Goal: Information Seeking & Learning: Learn about a topic

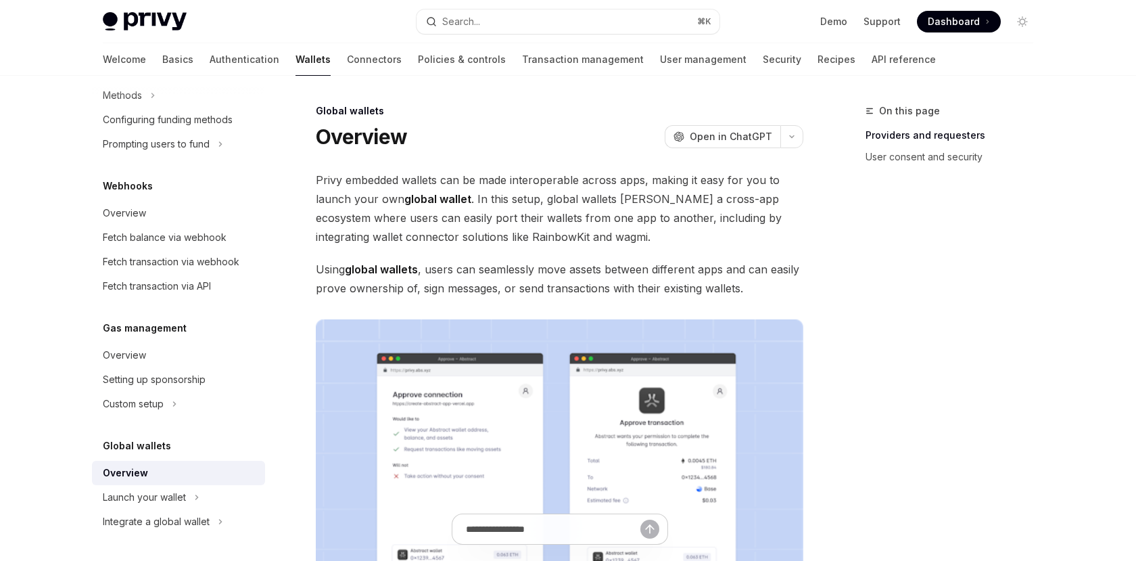
click at [473, 195] on span "Privy embedded wallets can be made interoperable across apps, making it easy fo…" at bounding box center [560, 208] width 488 height 76
drag, startPoint x: 404, startPoint y: 219, endPoint x: 647, endPoint y: 214, distance: 243.5
click at [647, 214] on span "Privy embedded wallets can be made interoperable across apps, making it easy fo…" at bounding box center [560, 208] width 488 height 76
copy span "easily port their wallets from one app to another"
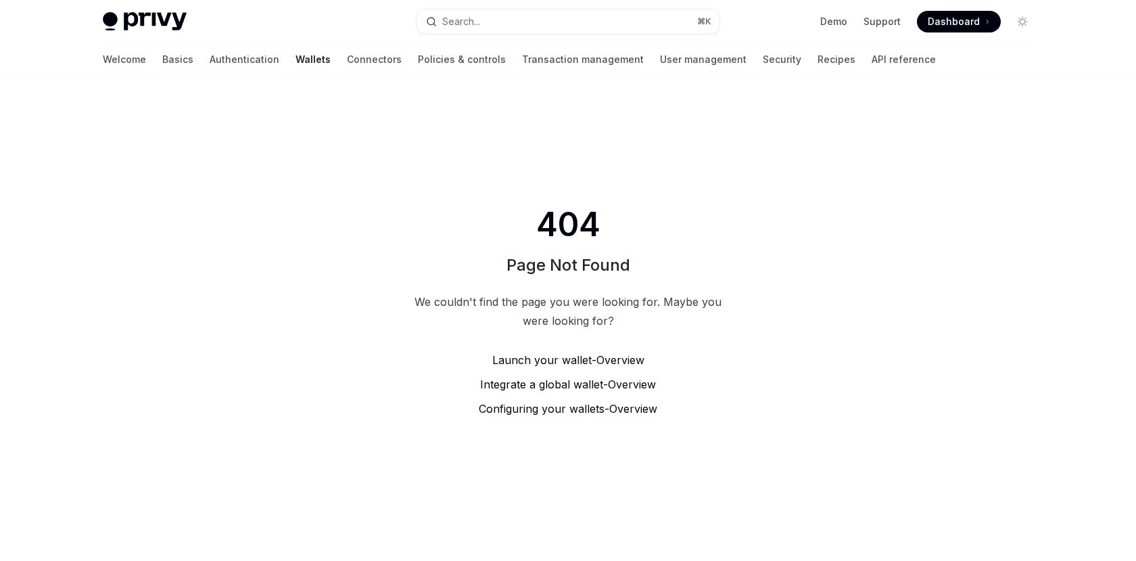
click at [546, 357] on span "Launch your wallet -" at bounding box center [544, 360] width 104 height 14
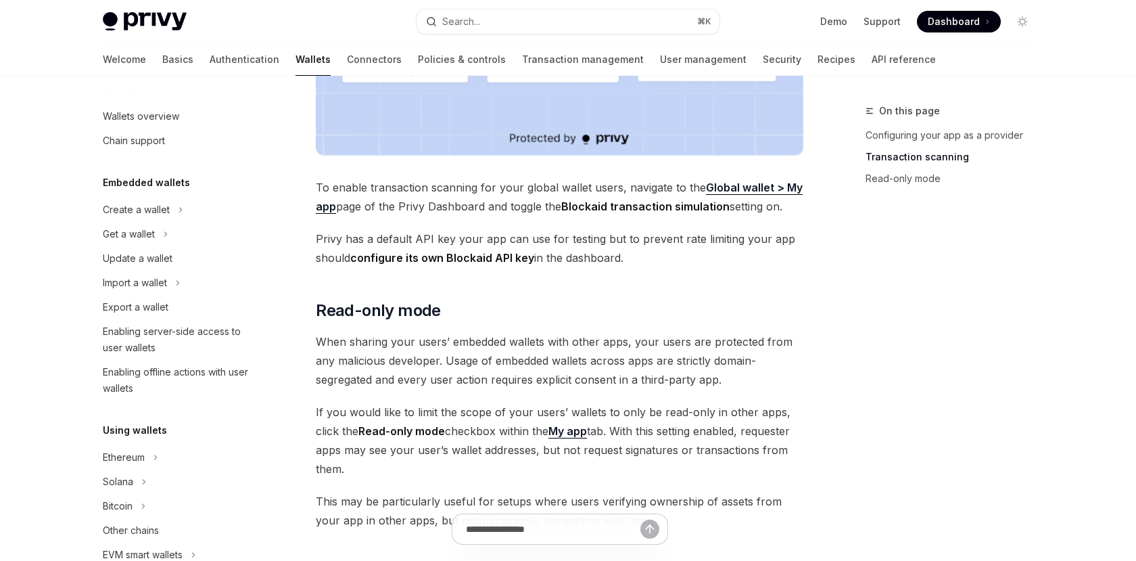
scroll to position [1004, 0]
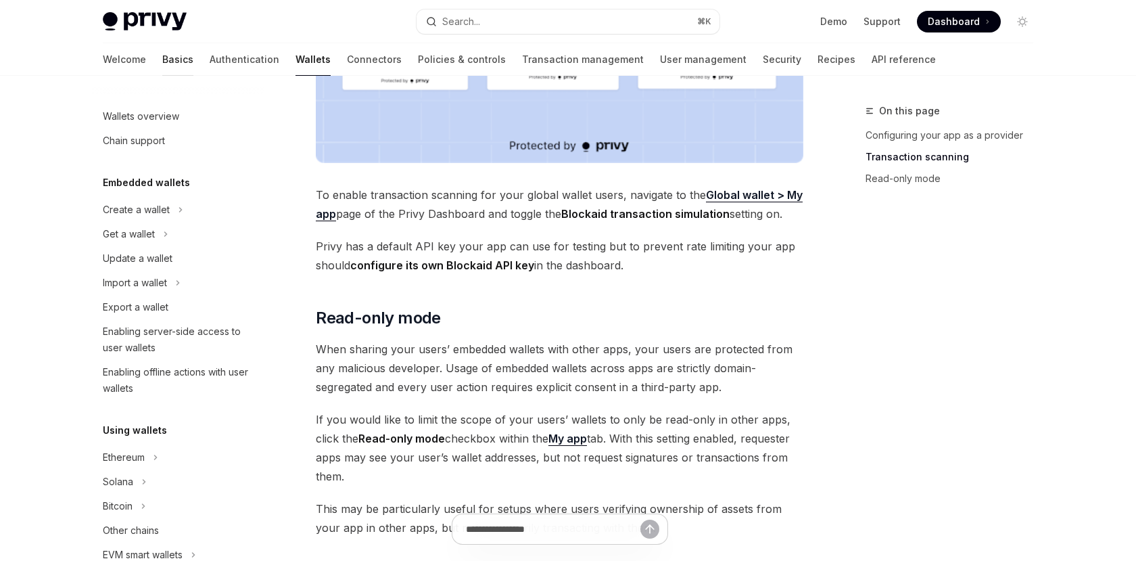
click at [162, 58] on link "Basics" at bounding box center [177, 59] width 31 height 32
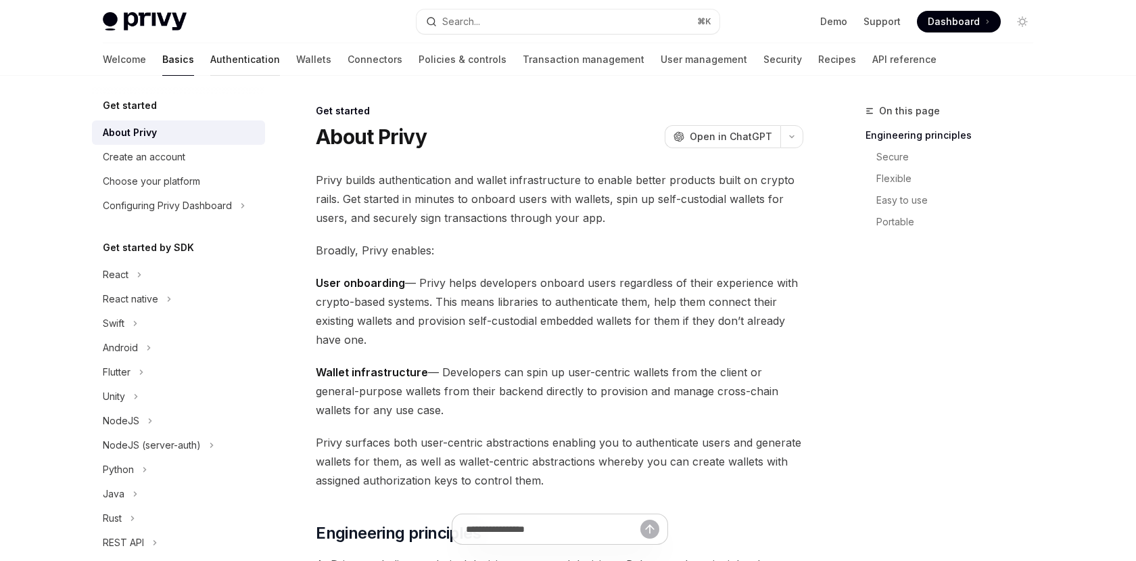
click at [210, 60] on link "Authentication" at bounding box center [245, 59] width 70 height 32
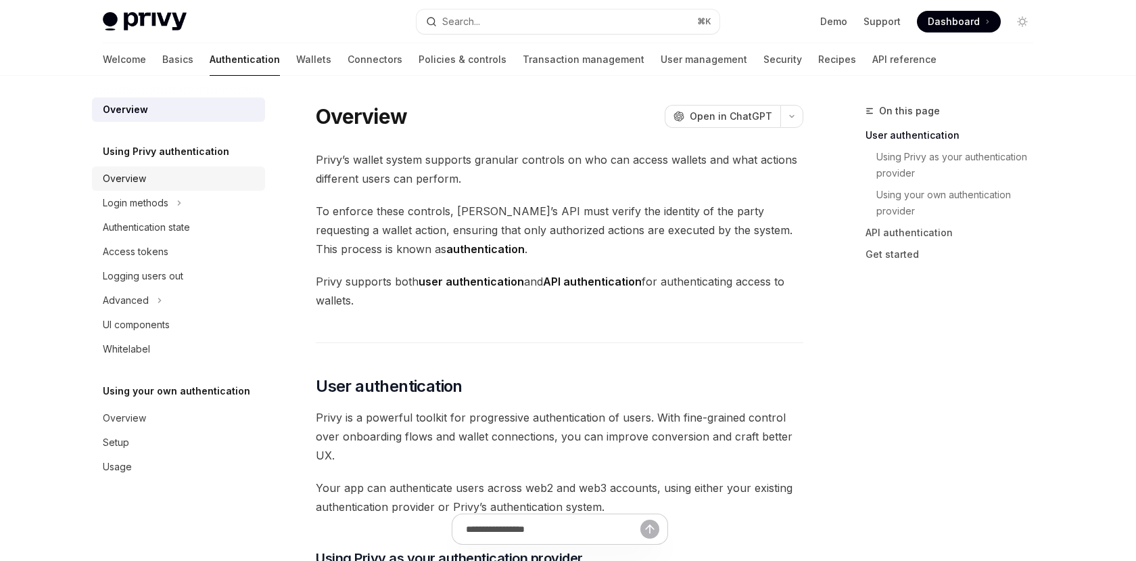
click at [133, 184] on div "Overview" at bounding box center [124, 178] width 43 height 16
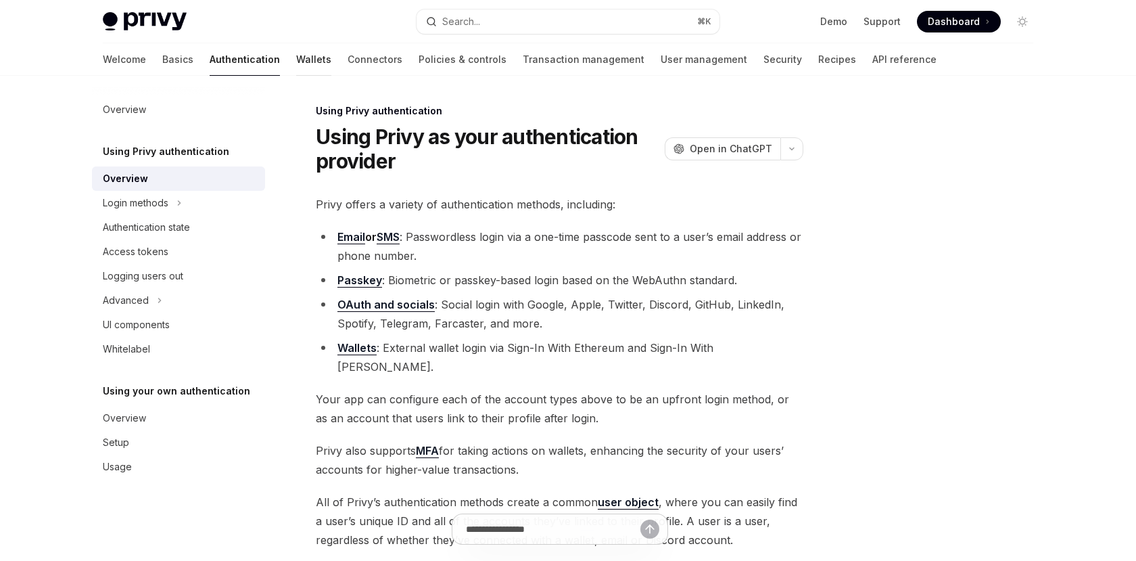
click at [296, 57] on link "Wallets" at bounding box center [313, 59] width 35 height 32
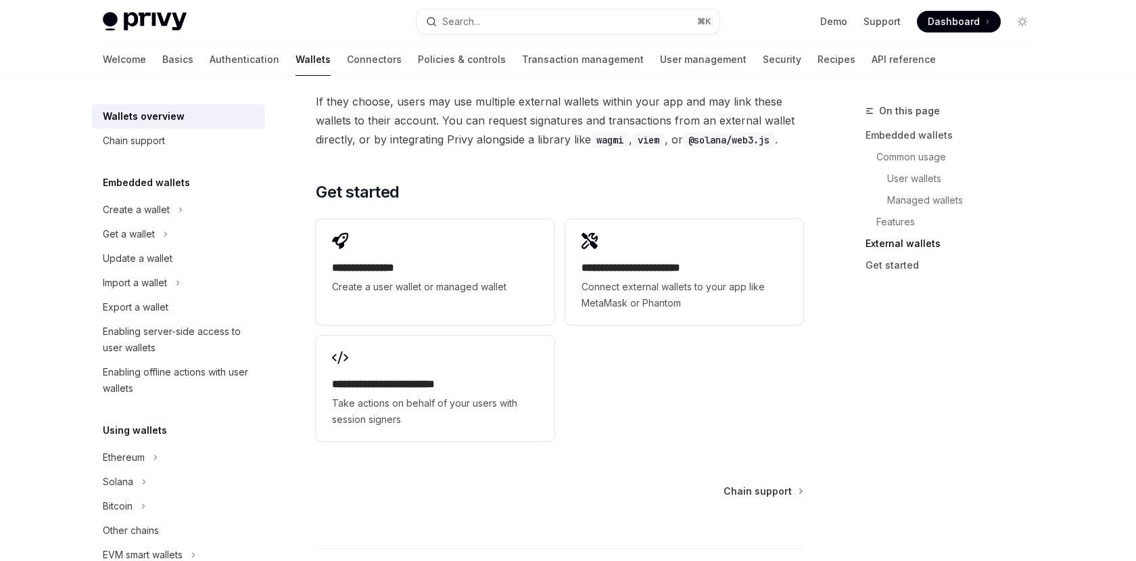
scroll to position [2088, 0]
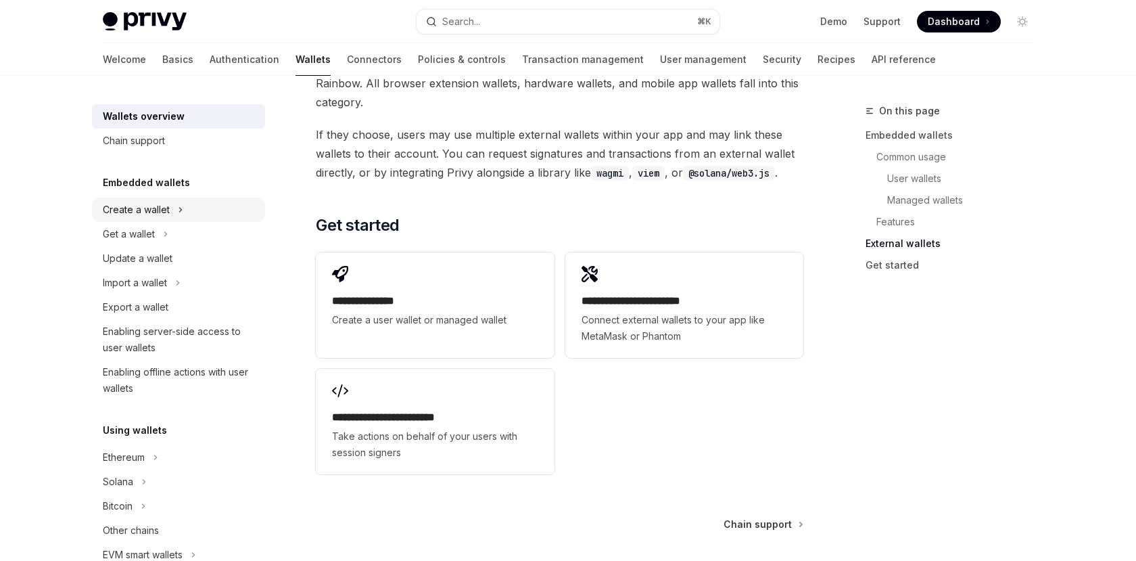
click at [146, 206] on div "Create a wallet" at bounding box center [136, 210] width 67 height 16
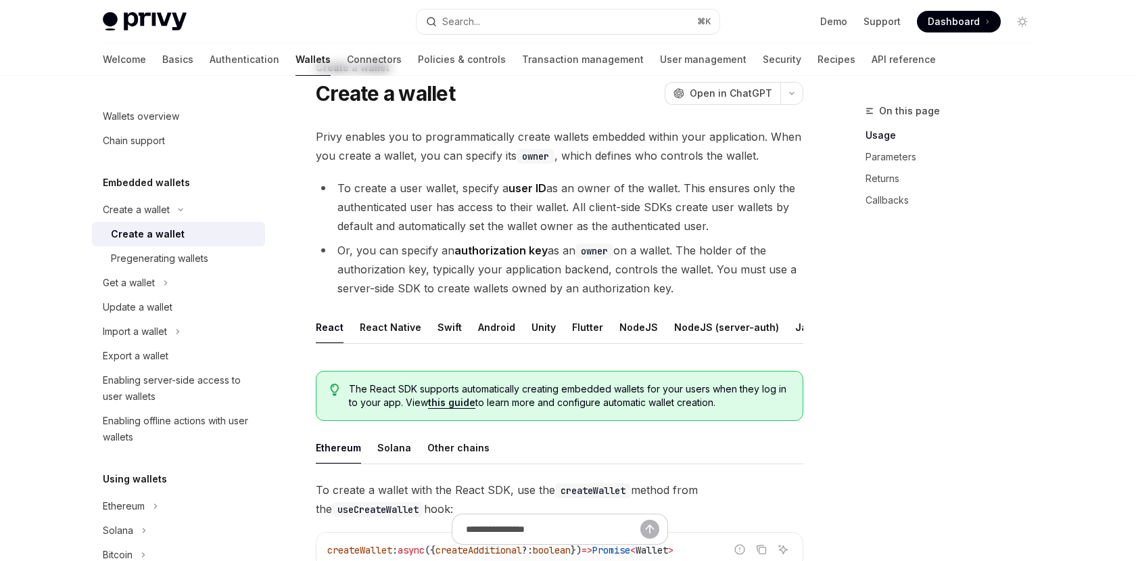
scroll to position [51, 0]
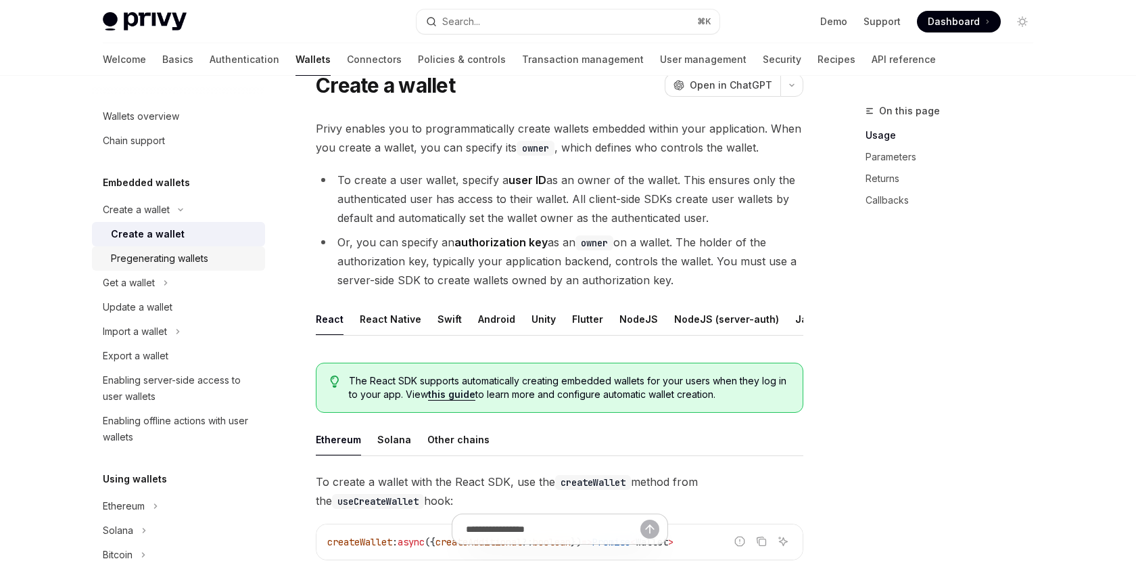
click at [209, 255] on div "Pregenerating wallets" at bounding box center [184, 258] width 146 height 16
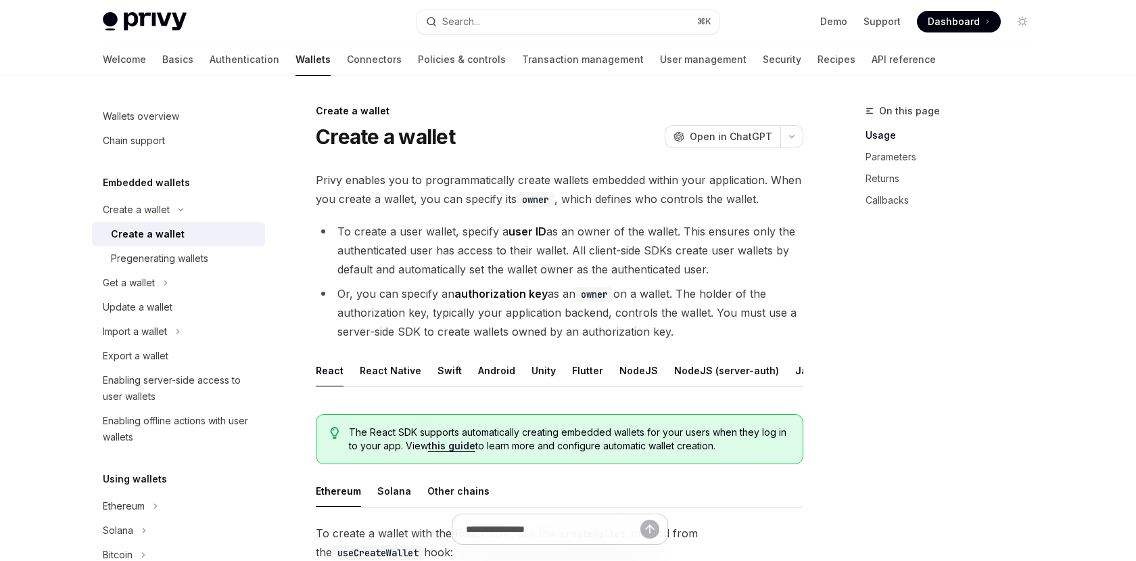
click at [144, 25] on img at bounding box center [145, 21] width 84 height 19
type textarea "*"
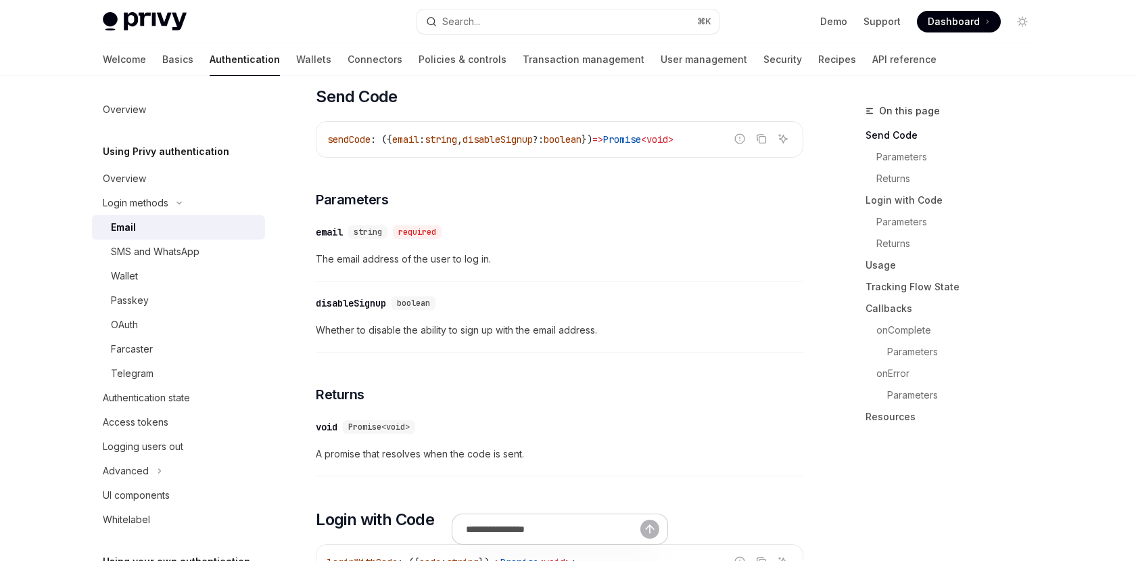
scroll to position [452, 0]
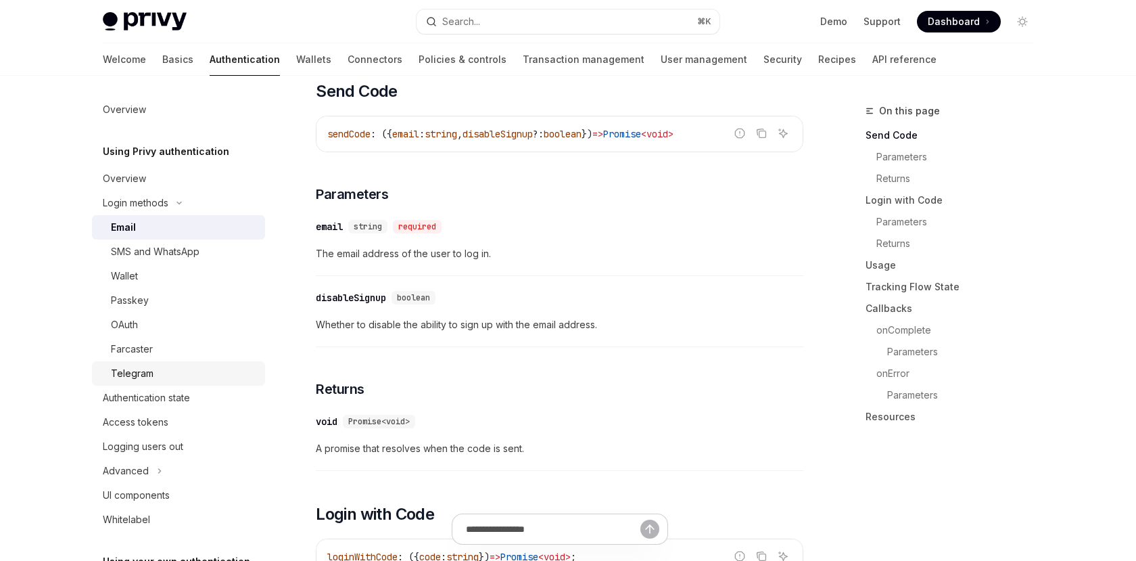
click at [152, 372] on div "Telegram" at bounding box center [184, 373] width 146 height 16
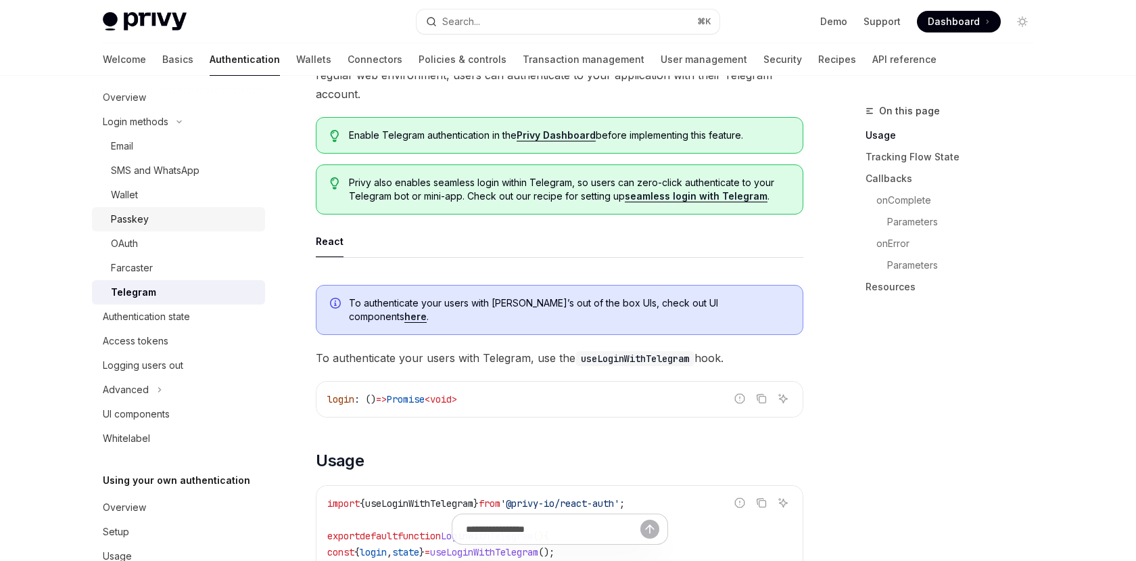
scroll to position [89, 0]
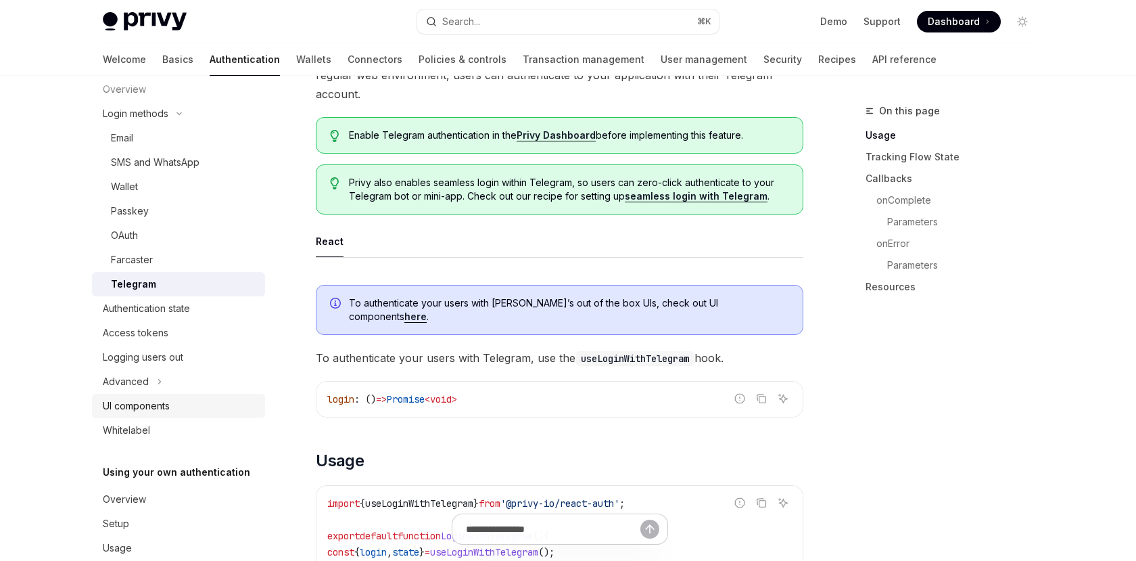
click at [160, 400] on div "UI components" at bounding box center [136, 406] width 67 height 16
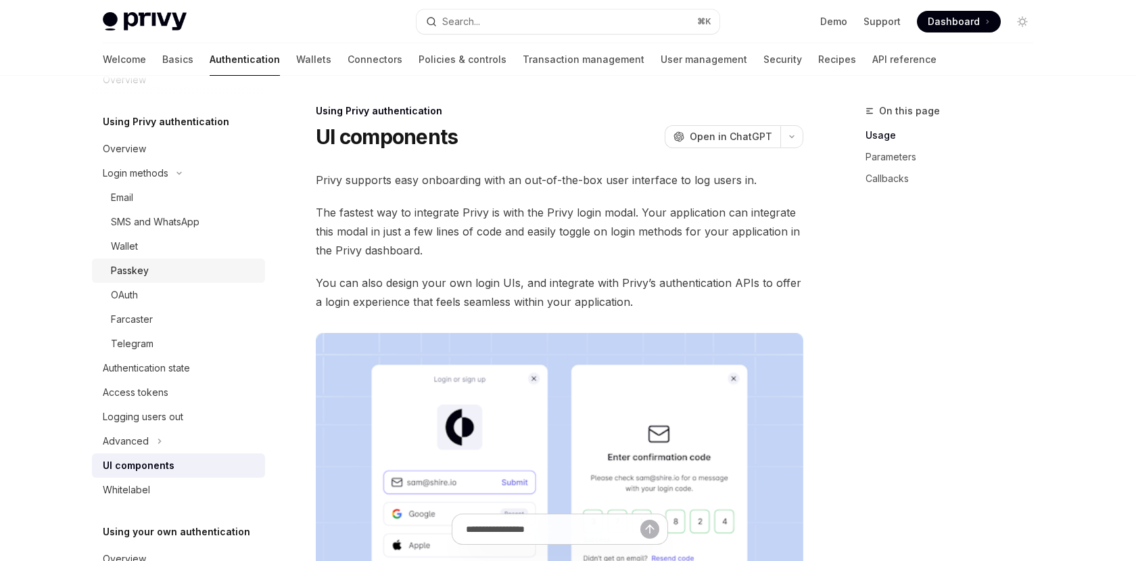
scroll to position [29, 0]
click at [153, 239] on div "Wallet" at bounding box center [184, 247] width 146 height 16
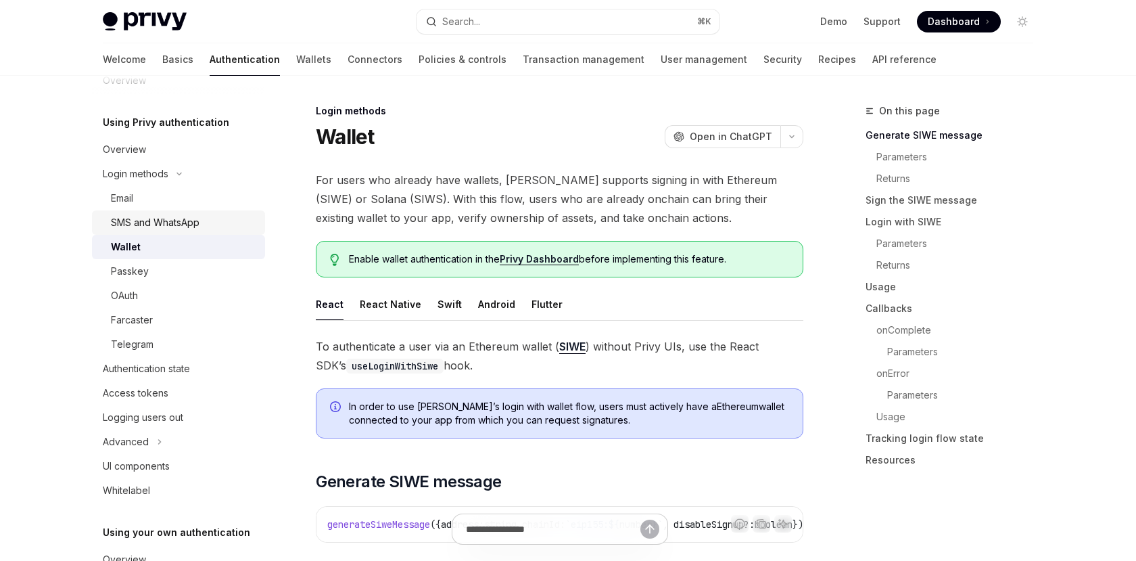
click at [158, 220] on div "SMS and WhatsApp" at bounding box center [155, 222] width 89 height 16
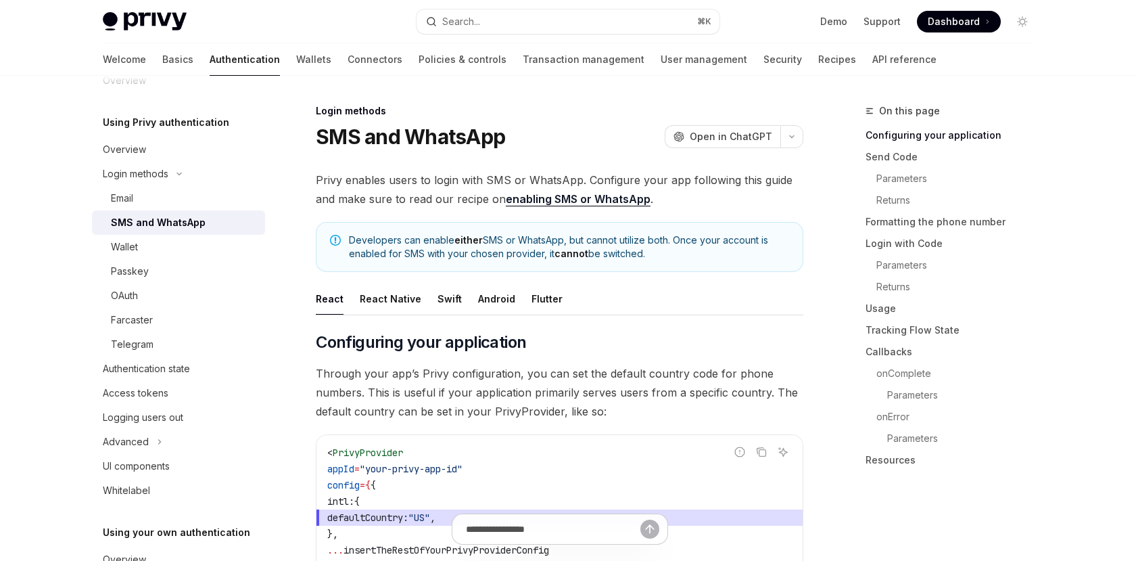
click at [160, 28] on img at bounding box center [145, 21] width 84 height 19
type textarea "*"
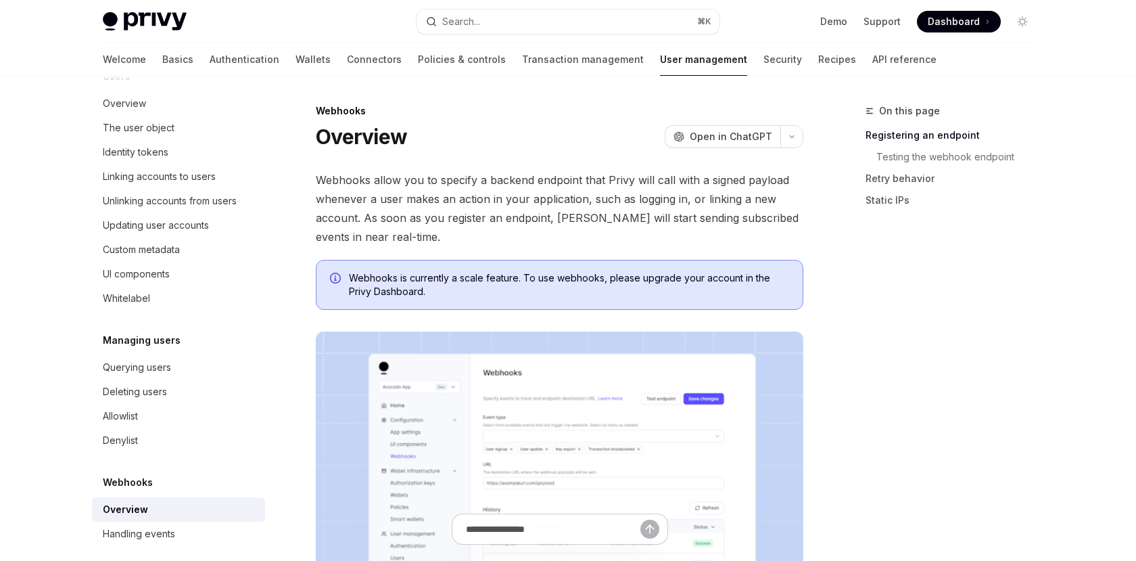
scroll to position [205, 0]
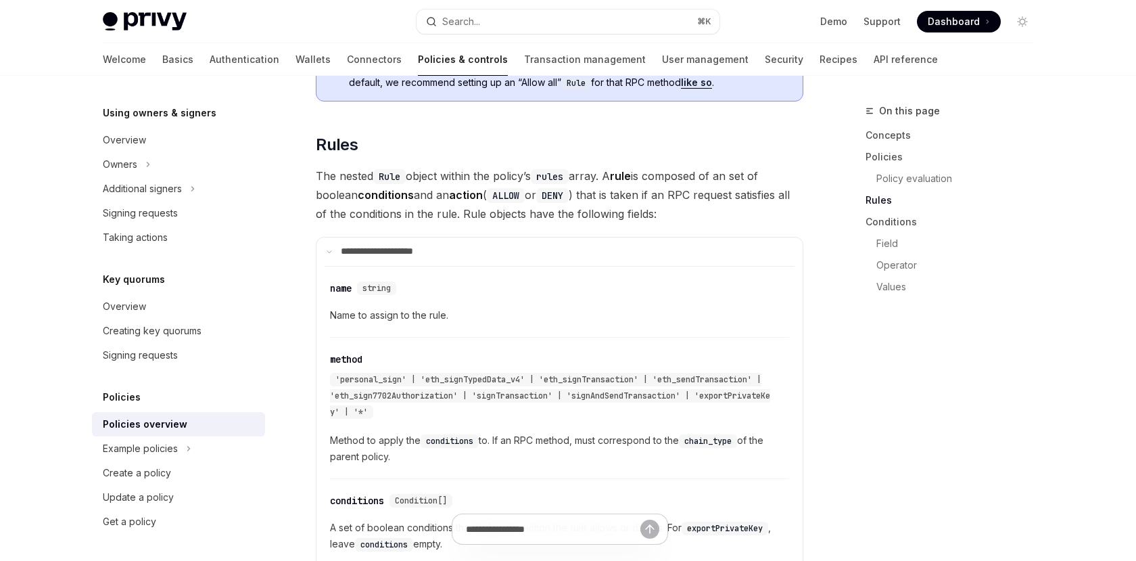
scroll to position [2033, 0]
drag, startPoint x: 318, startPoint y: 134, endPoint x: 375, endPoint y: 133, distance: 57.5
click at [375, 165] on span "The nested Rule object within the policy’s rules array. A rule is composed of a…" at bounding box center [560, 193] width 488 height 57
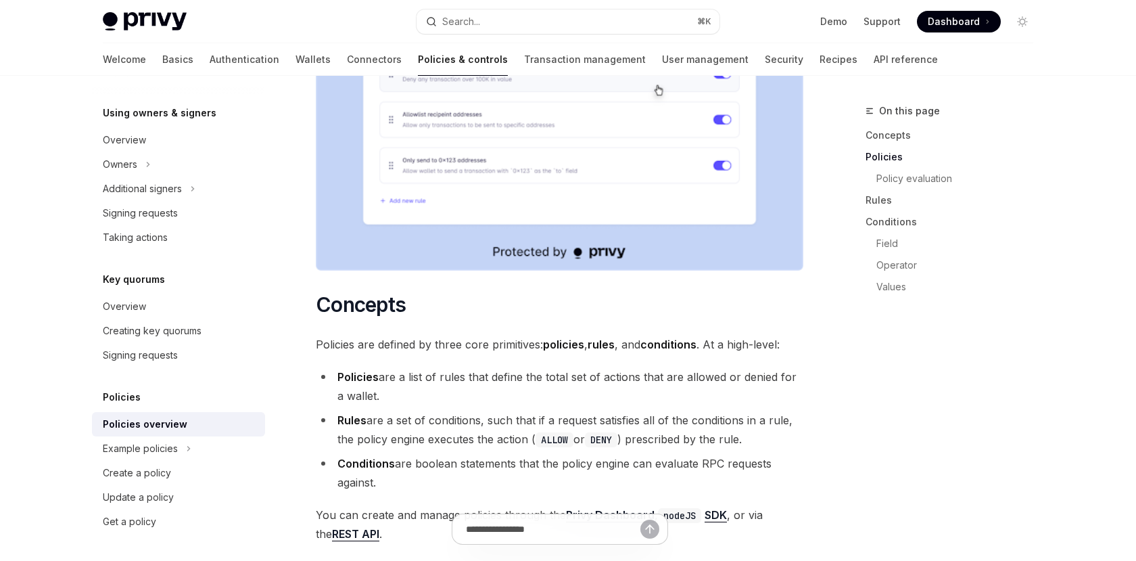
scroll to position [0, 0]
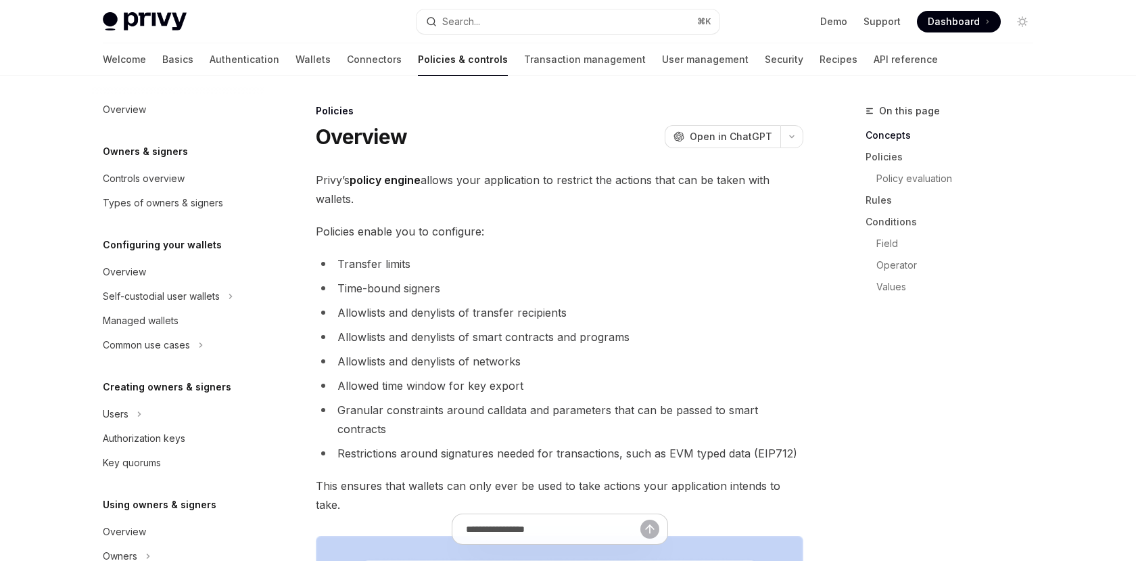
scroll to position [392, 0]
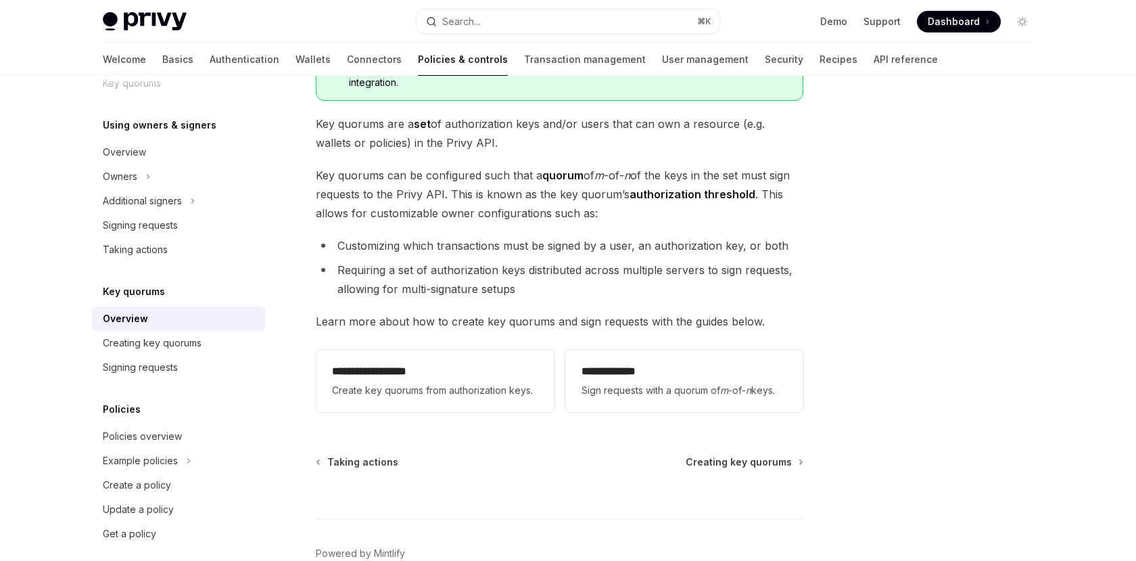
scroll to position [195, 0]
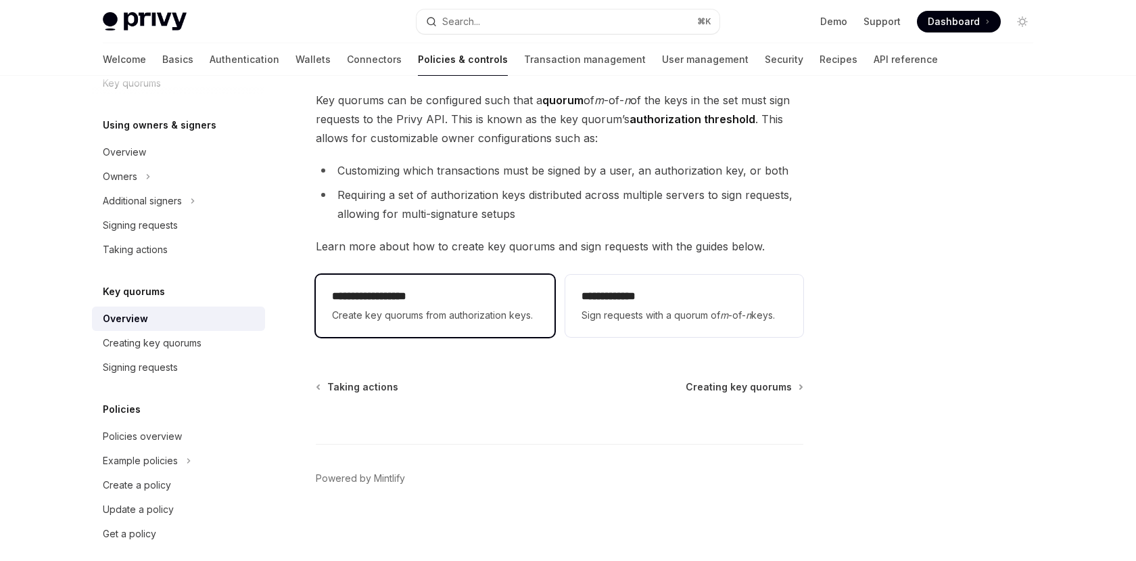
click at [392, 299] on h2 "**********" at bounding box center [435, 296] width 206 height 16
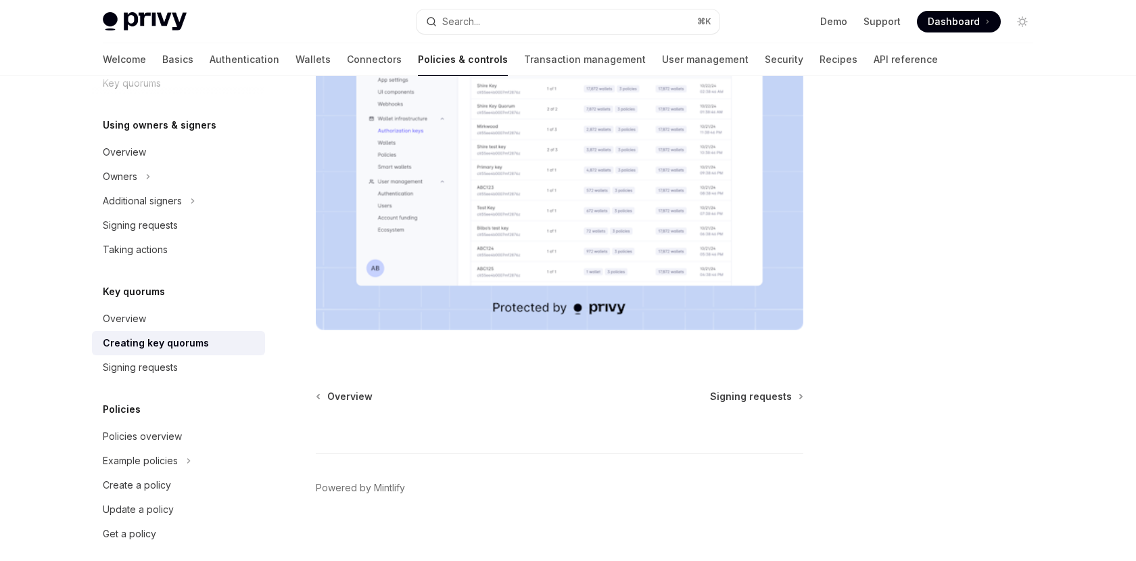
scroll to position [493, 0]
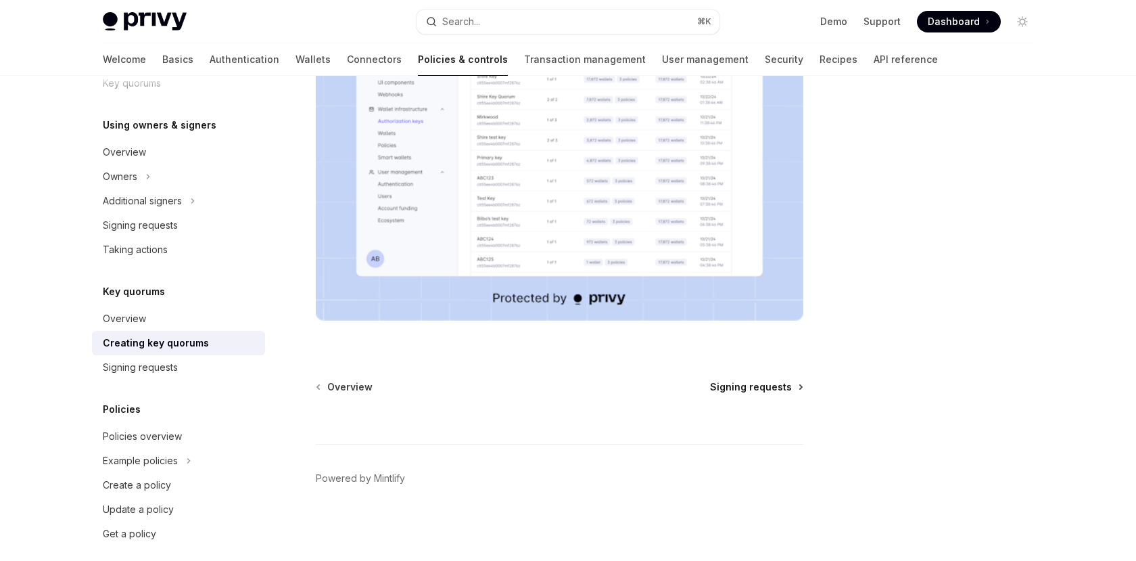
click at [753, 390] on span "Signing requests" at bounding box center [751, 387] width 82 height 14
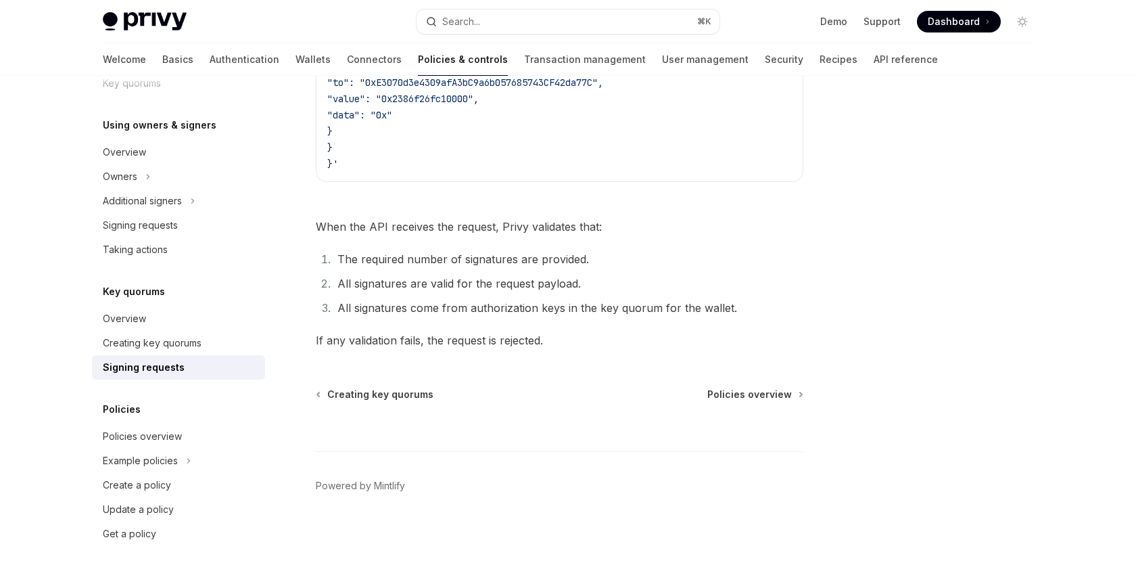
scroll to position [565, 0]
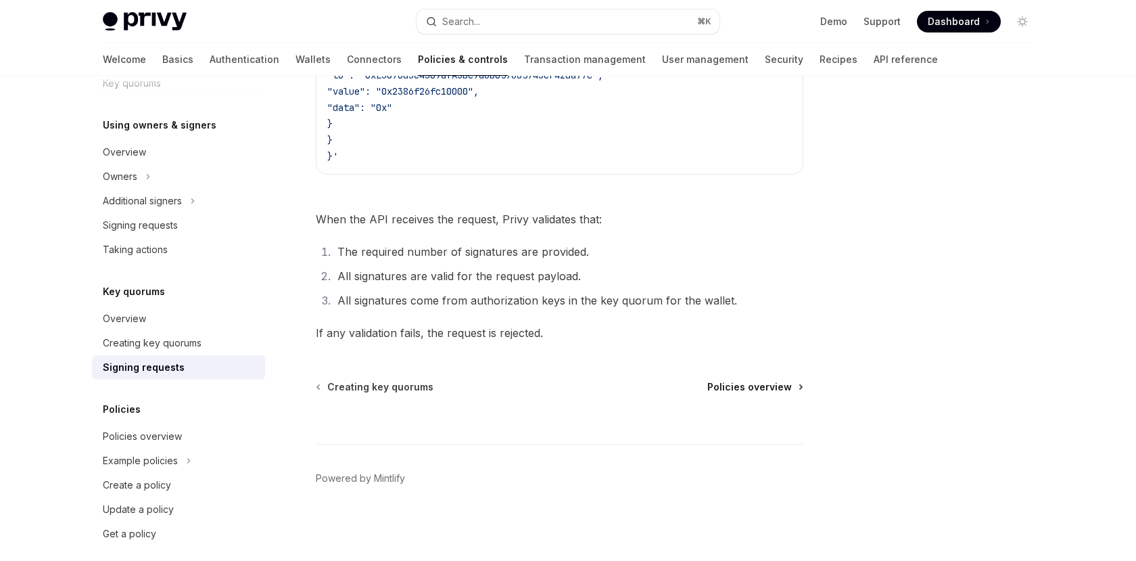
click at [766, 386] on span "Policies overview" at bounding box center [749, 387] width 85 height 14
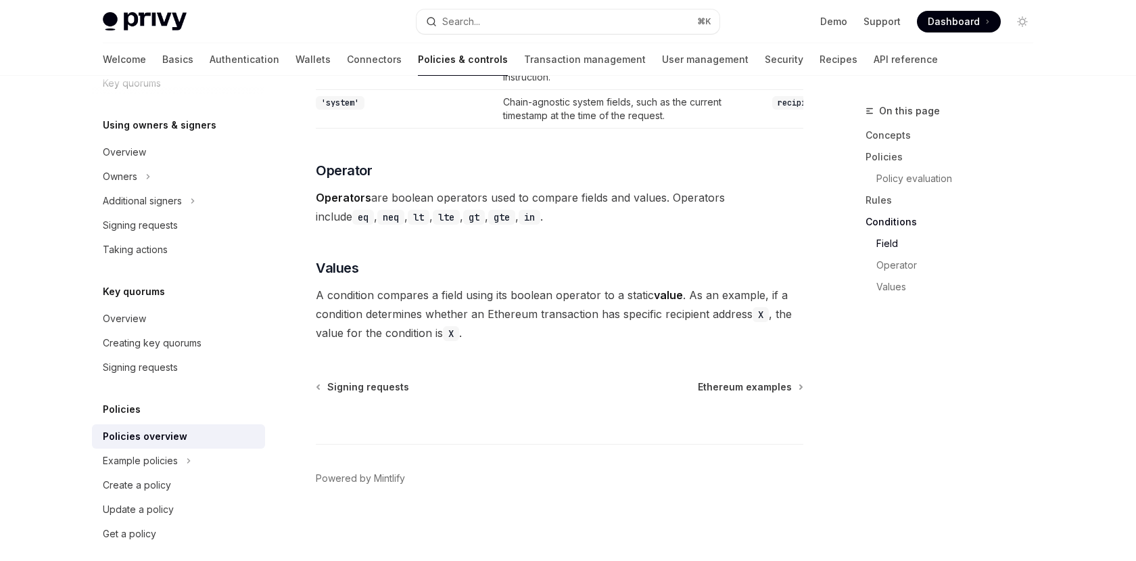
scroll to position [4178, 0]
click at [756, 388] on span "Ethereum examples" at bounding box center [745, 387] width 94 height 14
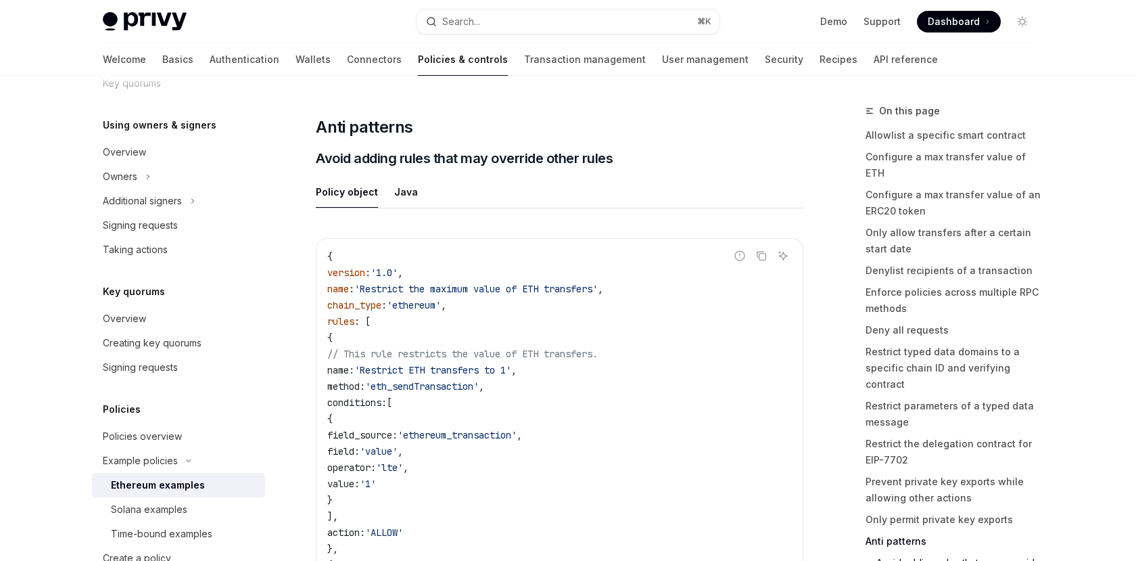
scroll to position [7956, 0]
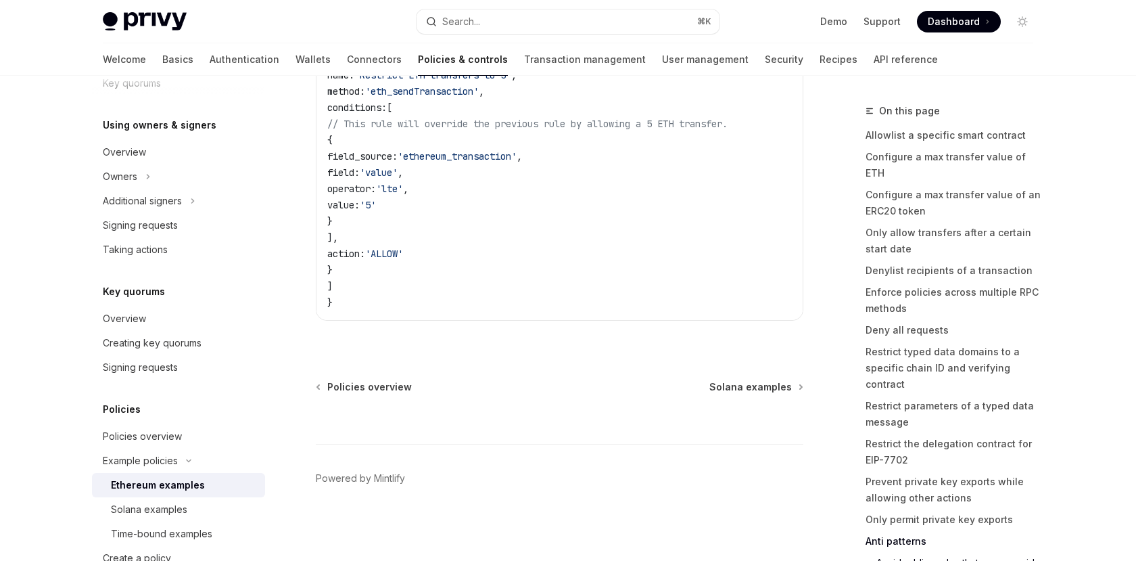
click at [751, 394] on div at bounding box center [560, 419] width 488 height 50
click at [747, 384] on span "Solana examples" at bounding box center [750, 387] width 83 height 14
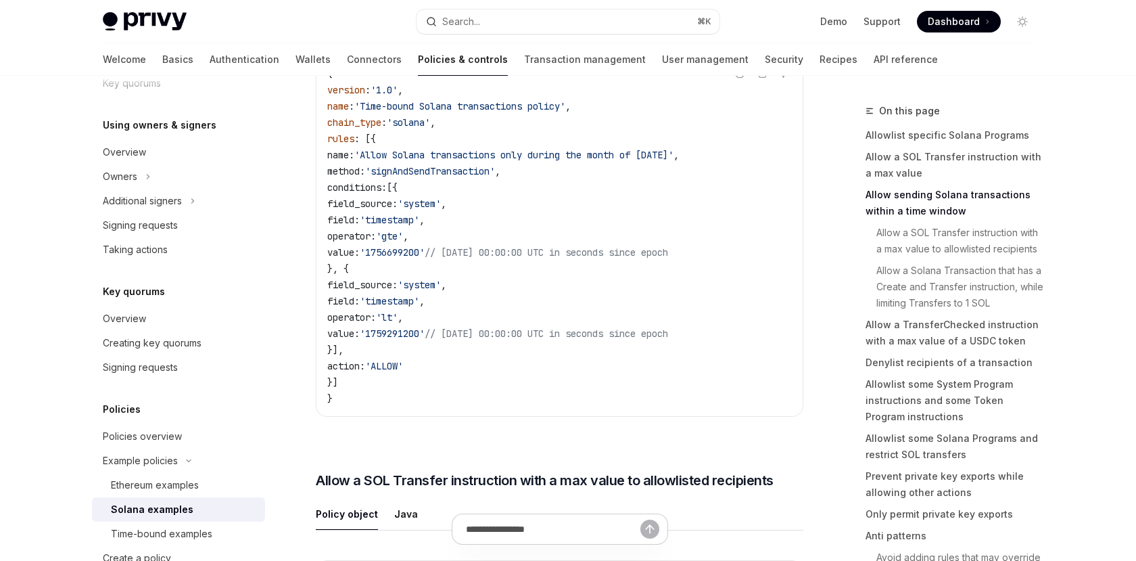
scroll to position [1177, 0]
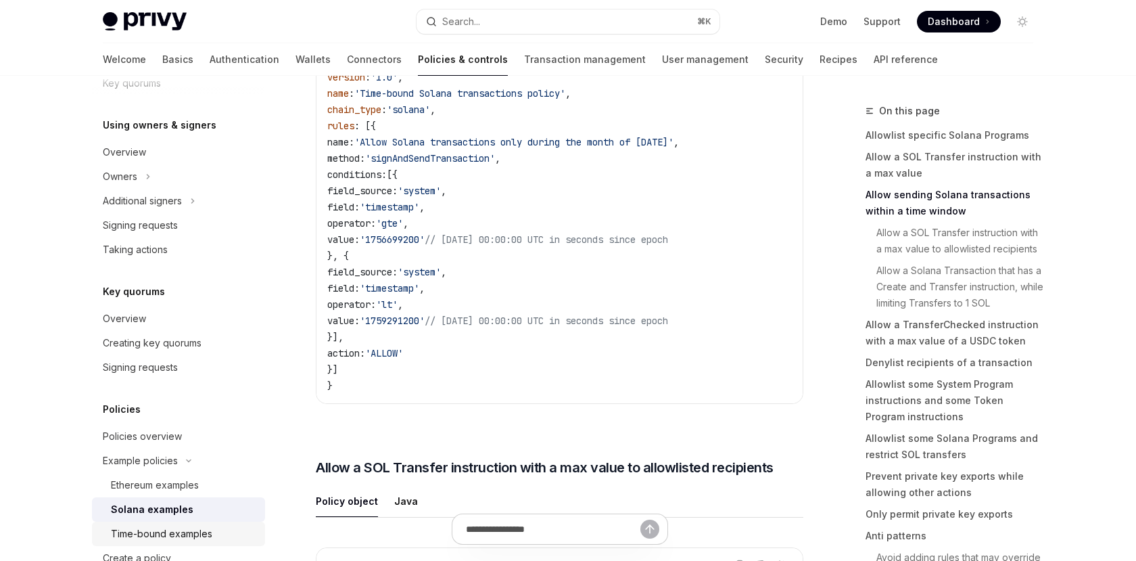
click at [163, 534] on div "Time-bound examples" at bounding box center [161, 533] width 101 height 16
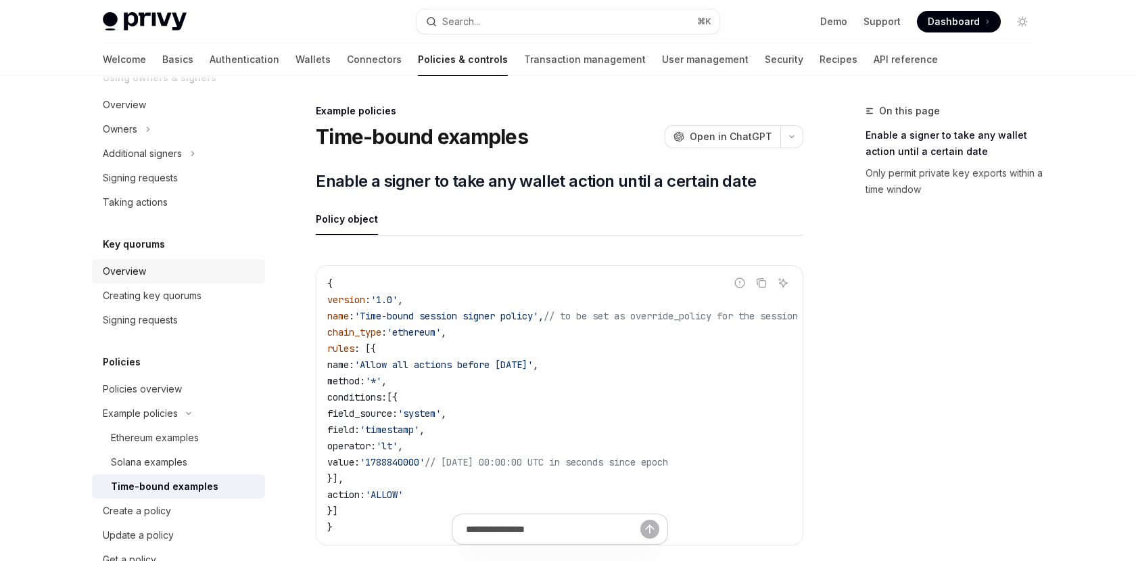
scroll to position [465, 0]
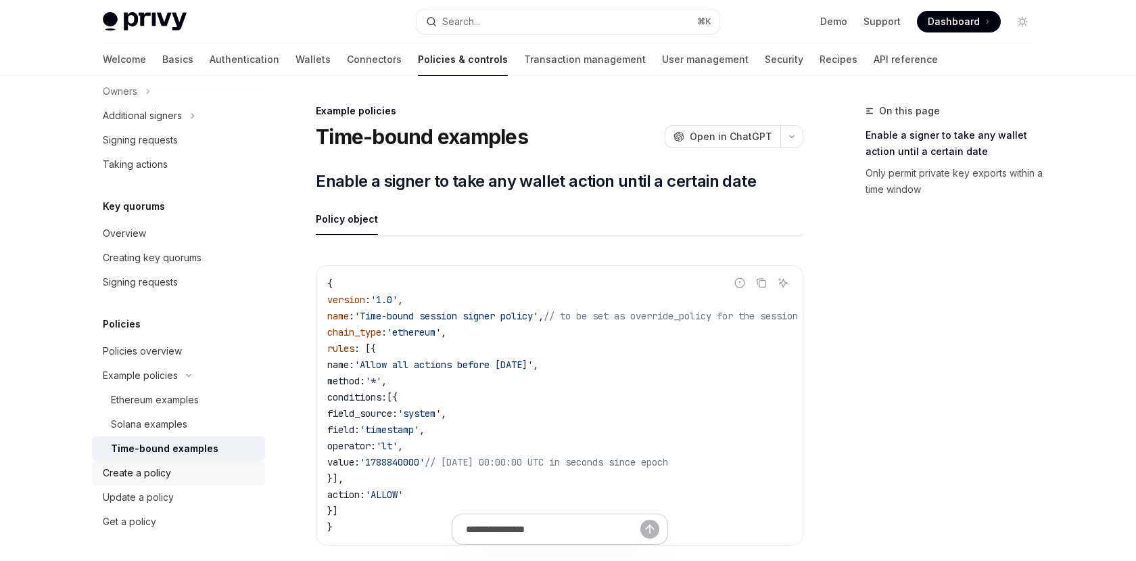
click at [164, 469] on div "Create a policy" at bounding box center [137, 473] width 68 height 16
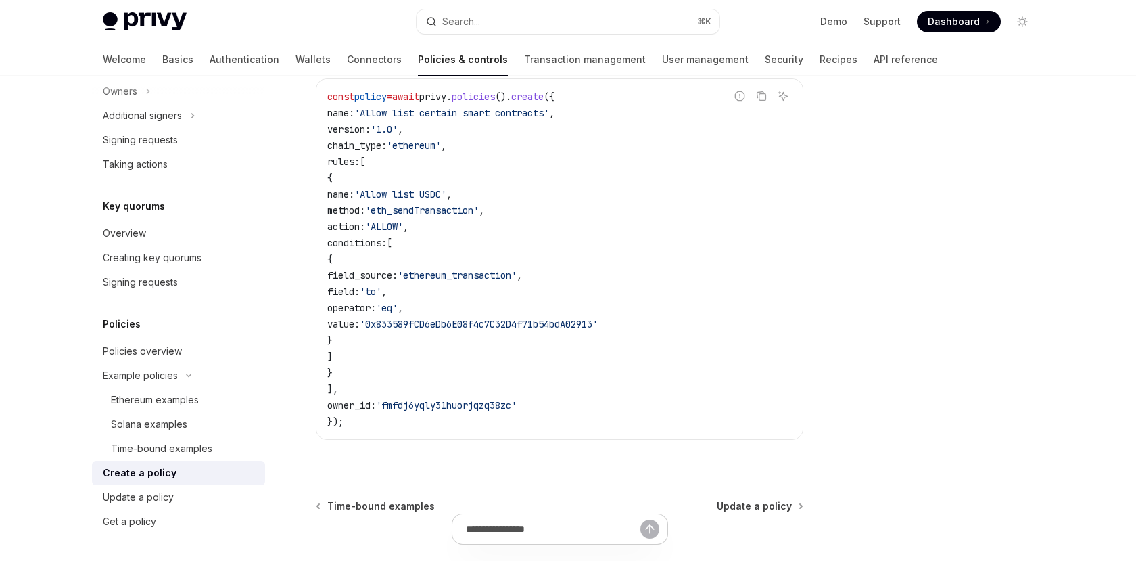
scroll to position [456, 0]
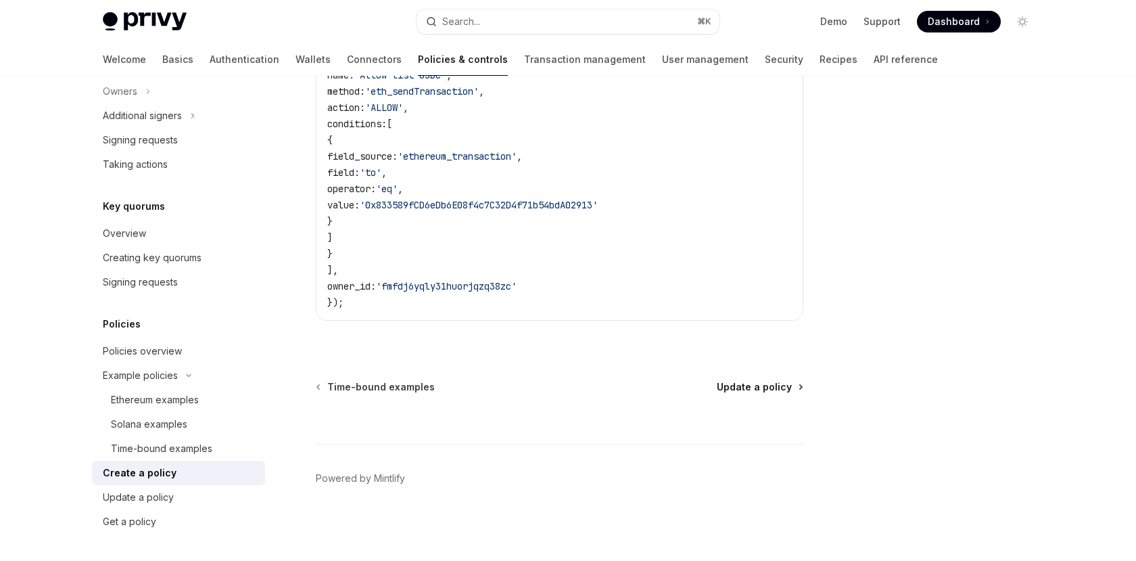
click at [755, 387] on span "Update a policy" at bounding box center [754, 387] width 75 height 14
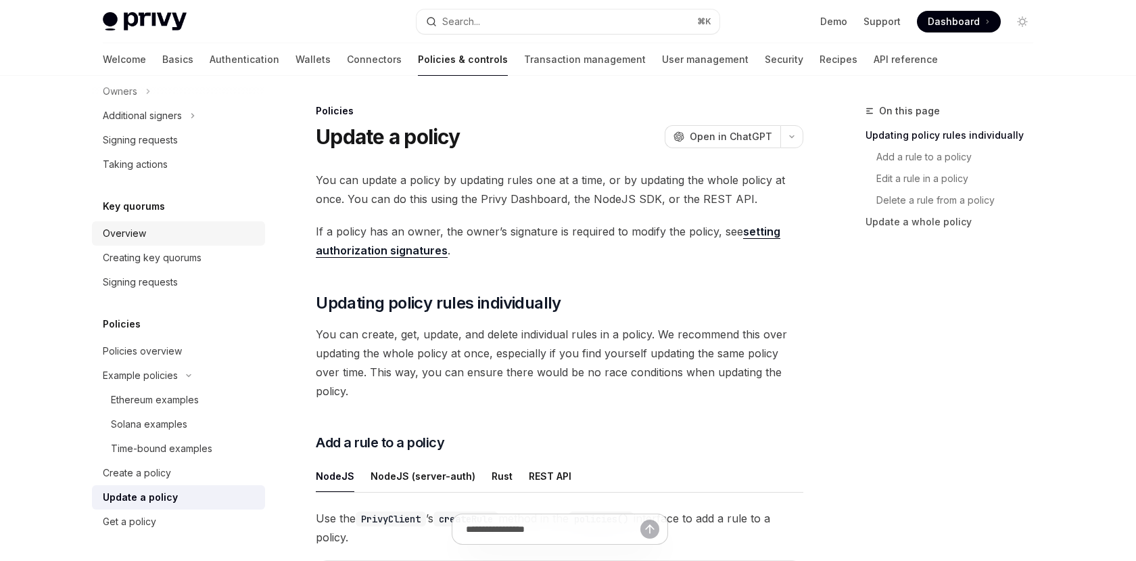
click at [139, 230] on div "Overview" at bounding box center [124, 233] width 43 height 16
type textarea "*"
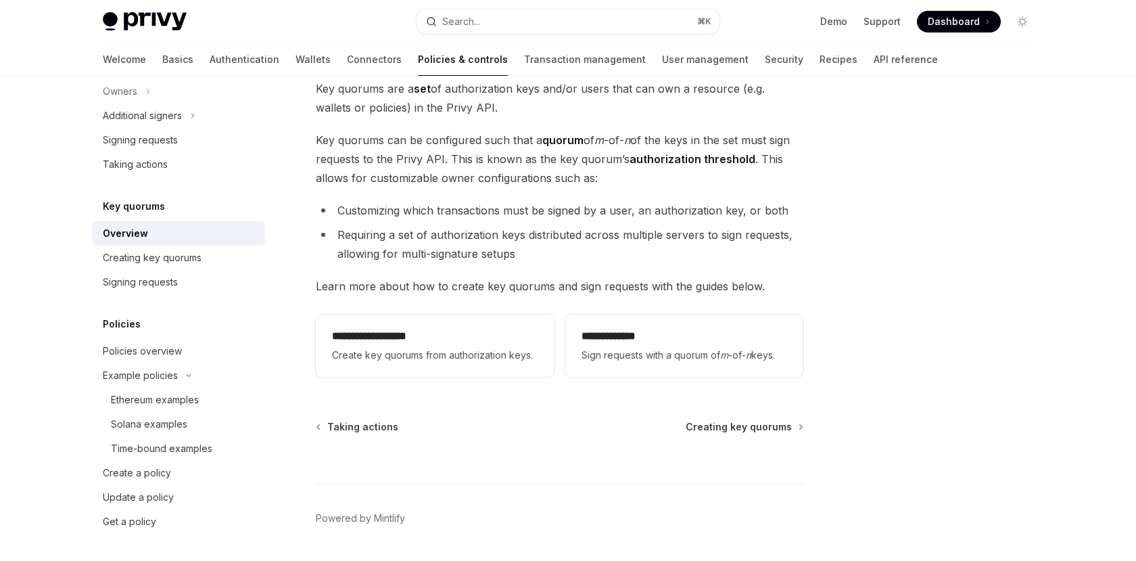
scroll to position [149, 0]
